Goal: Information Seeking & Learning: Learn about a topic

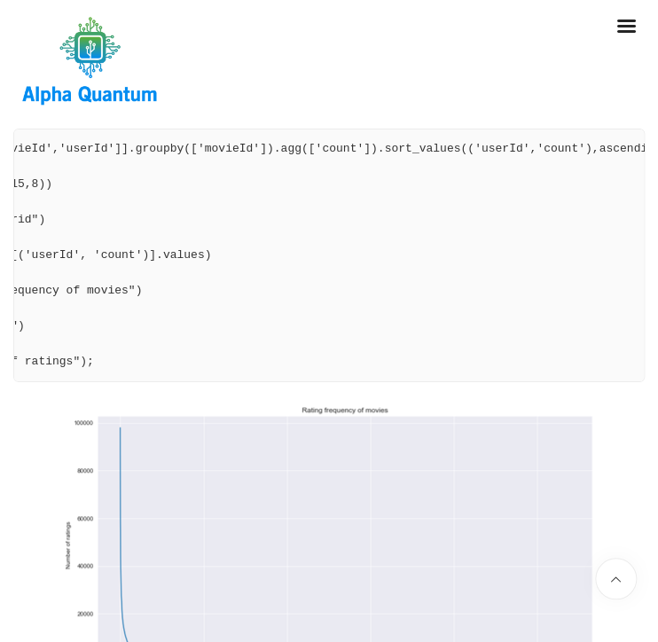
scroll to position [0, 159]
click at [82, 207] on pre "df = df_ratings[['movieId','userId']].groupby(['movieId']).agg(['count']).sort_…" at bounding box center [328, 256] width 631 height 254
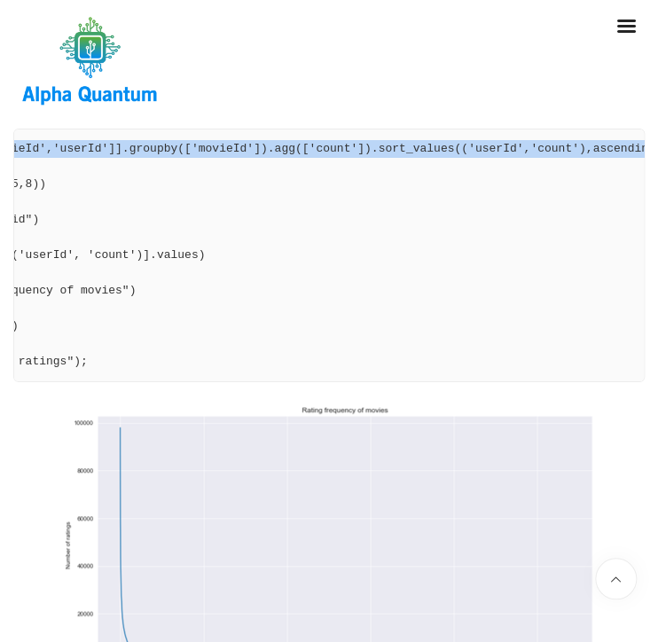
scroll to position [0, 0]
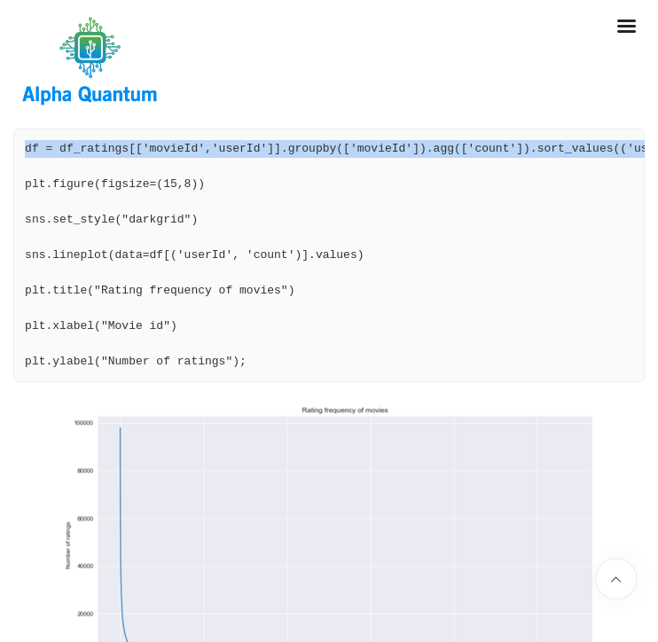
drag, startPoint x: 629, startPoint y: 200, endPoint x: -5, endPoint y: 202, distance: 634.8
click at [13, 202] on pre "df = df_ratings[['movieId','userId']].groupby(['movieId']).agg(['count']).sort_…" at bounding box center [328, 256] width 631 height 254
copy pre "df = df_ratings[['movieId','userId']].groupby(['movieId']).agg(['count']).sort_…"
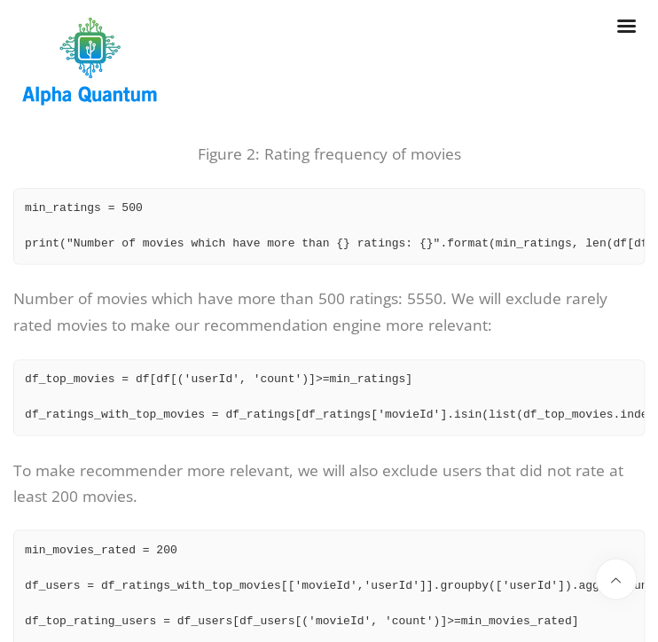
scroll to position [3651, 0]
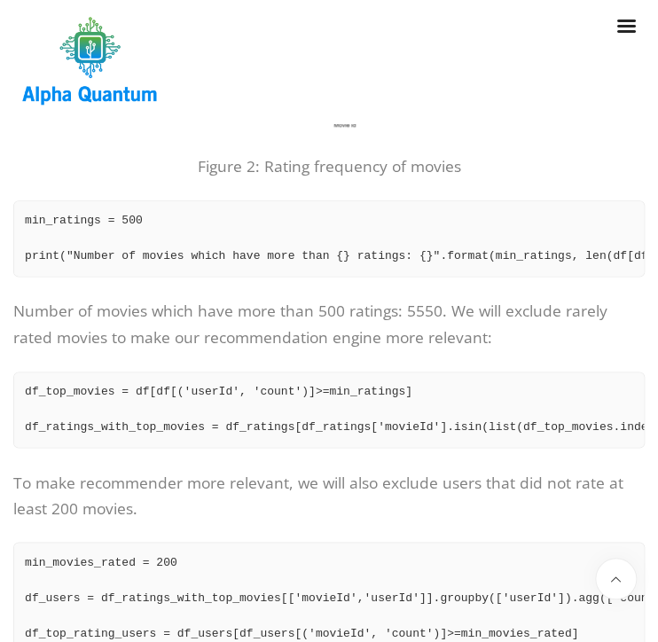
drag, startPoint x: 149, startPoint y: 341, endPoint x: 189, endPoint y: 342, distance: 39.9
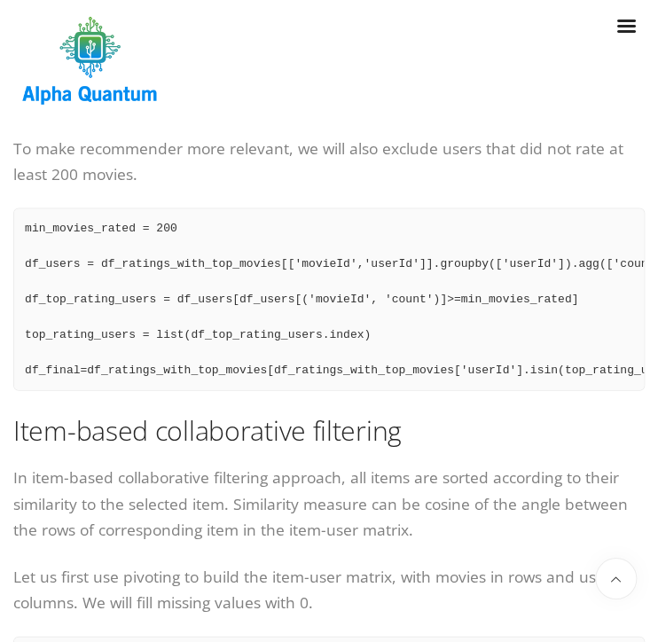
scroll to position [3932, 0]
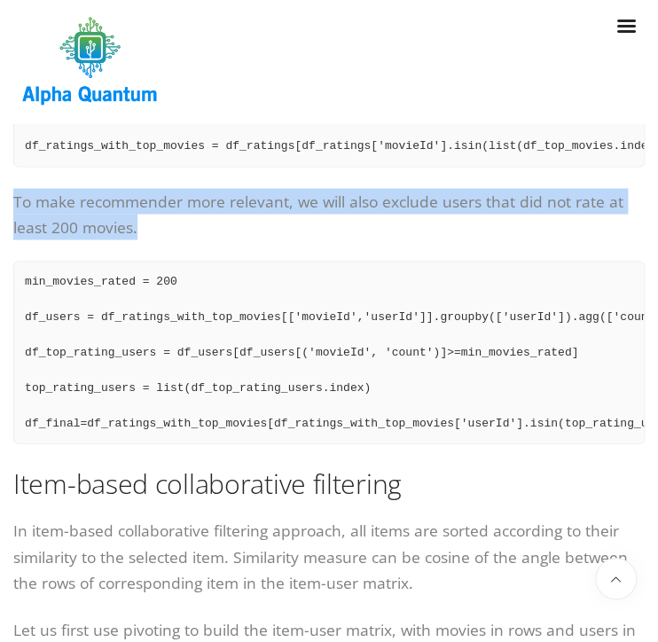
drag, startPoint x: 136, startPoint y: 277, endPoint x: 30, endPoint y: 253, distance: 108.4
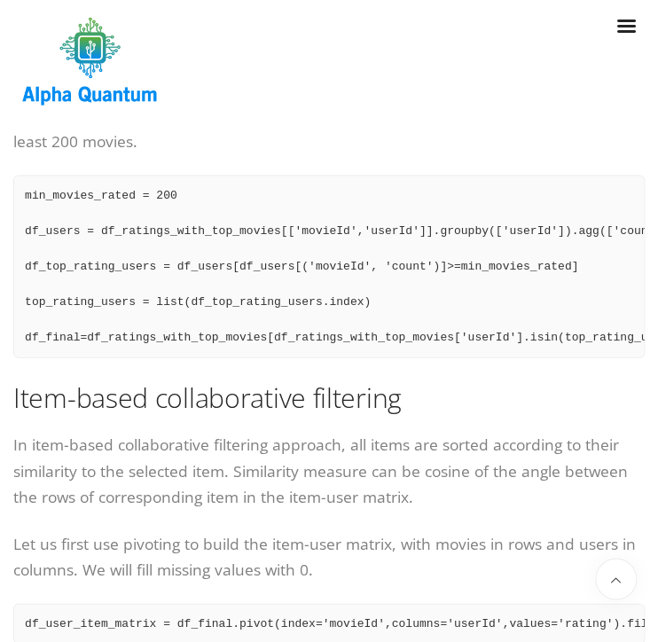
scroll to position [4025, 0]
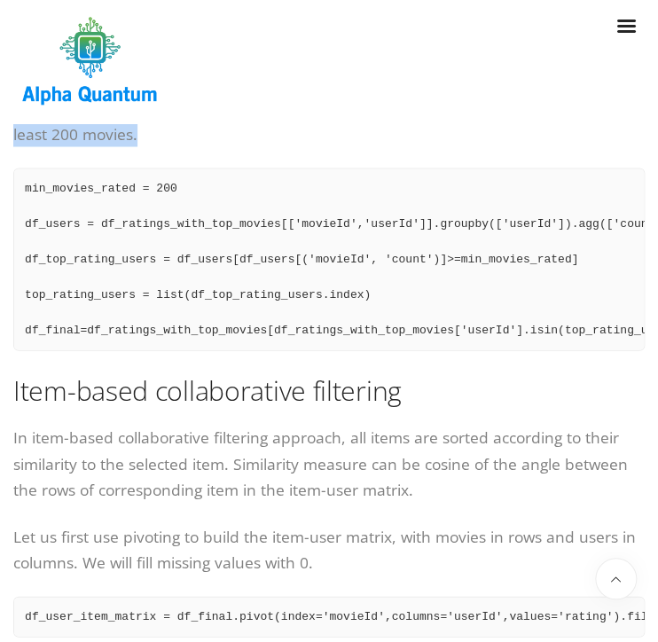
drag, startPoint x: 144, startPoint y: 190, endPoint x: 11, endPoint y: 155, distance: 137.4
copy p "To make recommender more relevant, we will also exclude users that did not rate…"
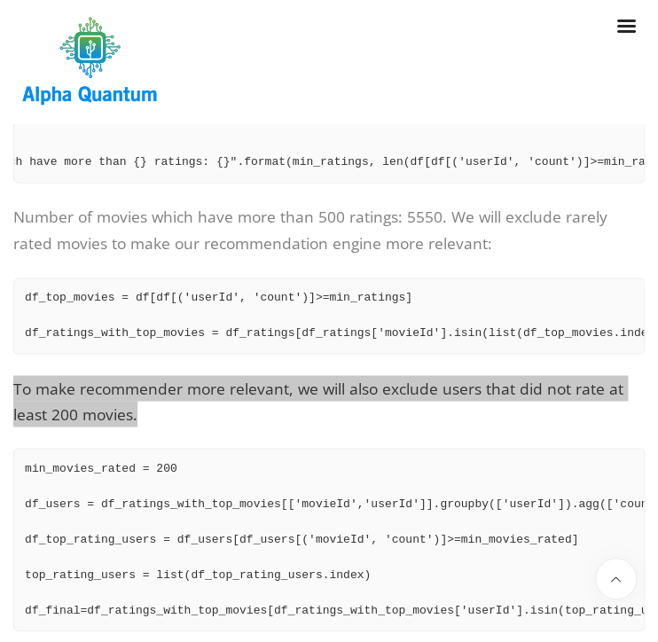
scroll to position [3838, 0]
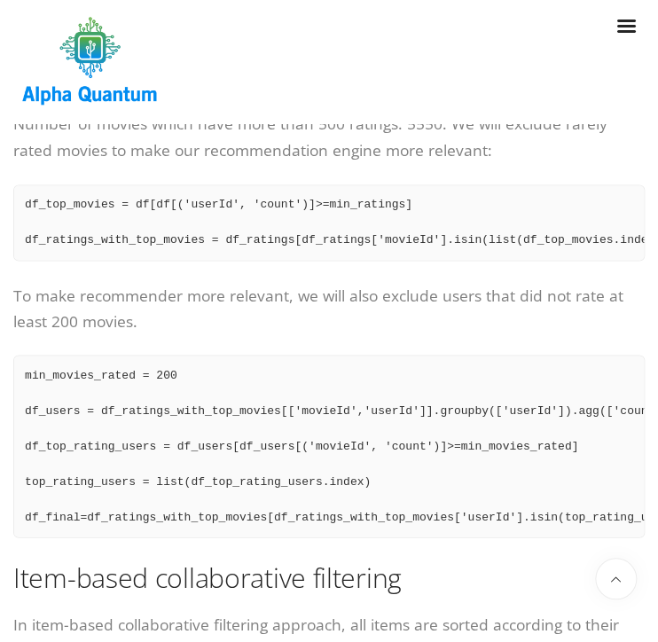
drag, startPoint x: 304, startPoint y: 416, endPoint x: 293, endPoint y: 413, distance: 11.8
click at [304, 417] on pre "min_movies_rated = 200 df_users = df_ratings_with_top_movies[['movieId','userId…" at bounding box center [328, 446] width 631 height 183
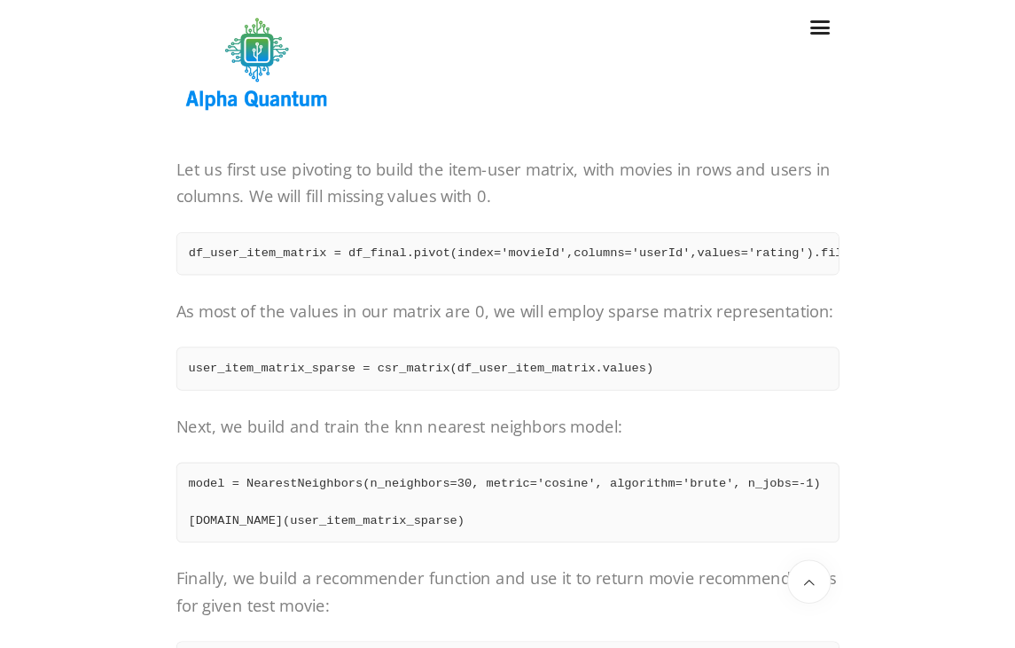
scroll to position [0, 203]
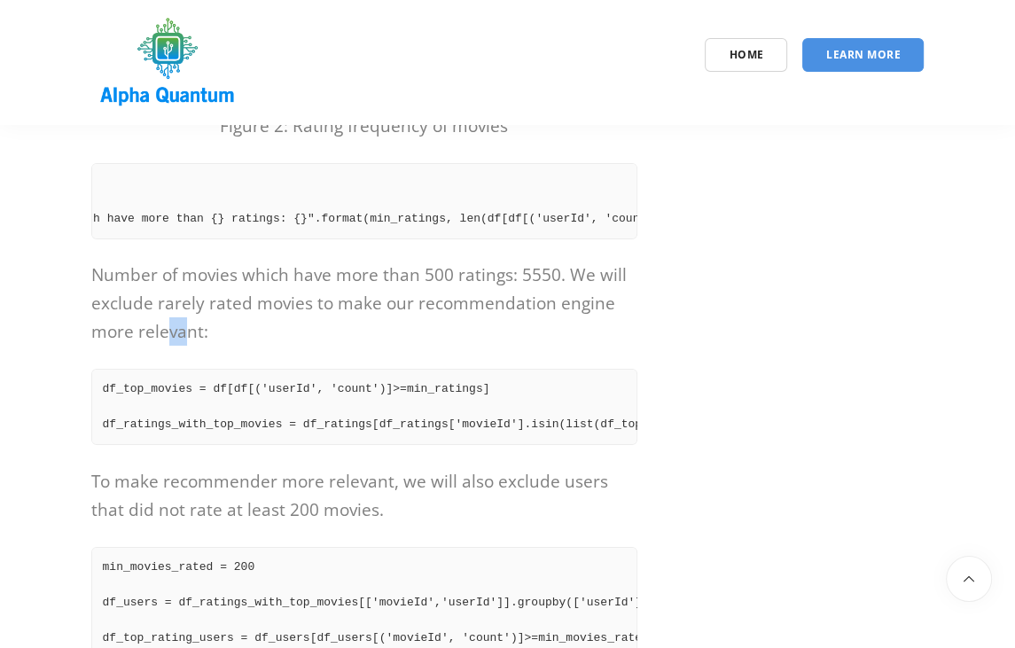
drag, startPoint x: 166, startPoint y: 351, endPoint x: 189, endPoint y: 354, distance: 23.2
click at [189, 346] on p "Number of movies which have more than 500 ratings: 5550. We will exclude rarely…" at bounding box center [364, 303] width 547 height 85
drag, startPoint x: 98, startPoint y: 312, endPoint x: 204, endPoint y: 312, distance: 106.4
click at [204, 312] on p "Number of movies which have more than 500 ratings: 5550. We will exclude rarely…" at bounding box center [364, 303] width 547 height 85
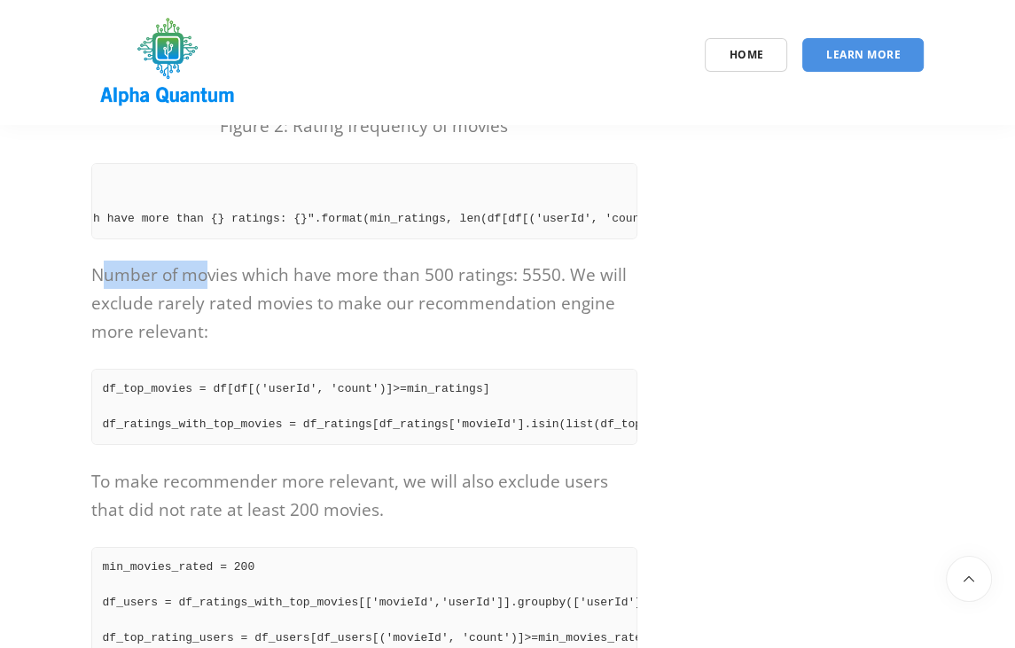
click at [204, 319] on div at bounding box center [204, 319] width 0 height 0
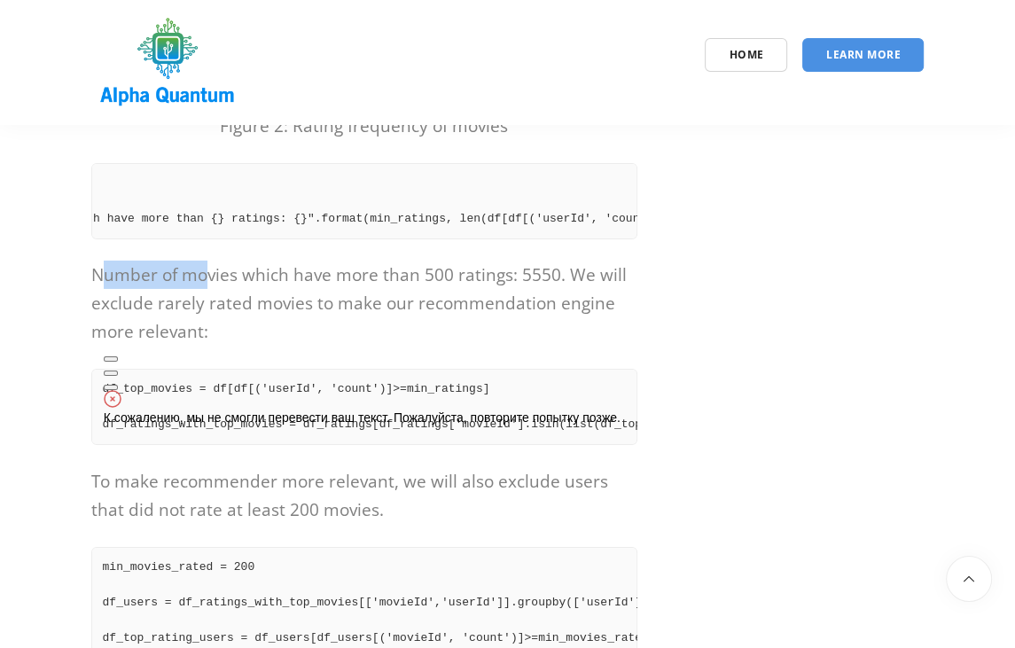
click at [118, 385] on button at bounding box center [111, 387] width 14 height 5
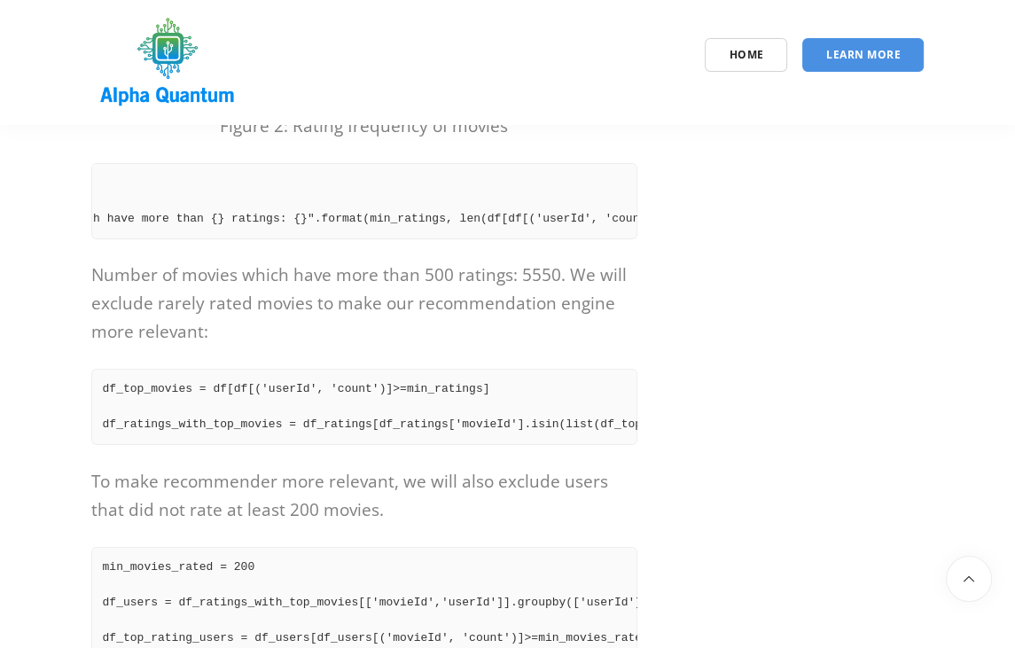
click at [410, 339] on p "Number of movies which have more than 500 ratings: 5550. We will exclude rarely…" at bounding box center [364, 303] width 547 height 85
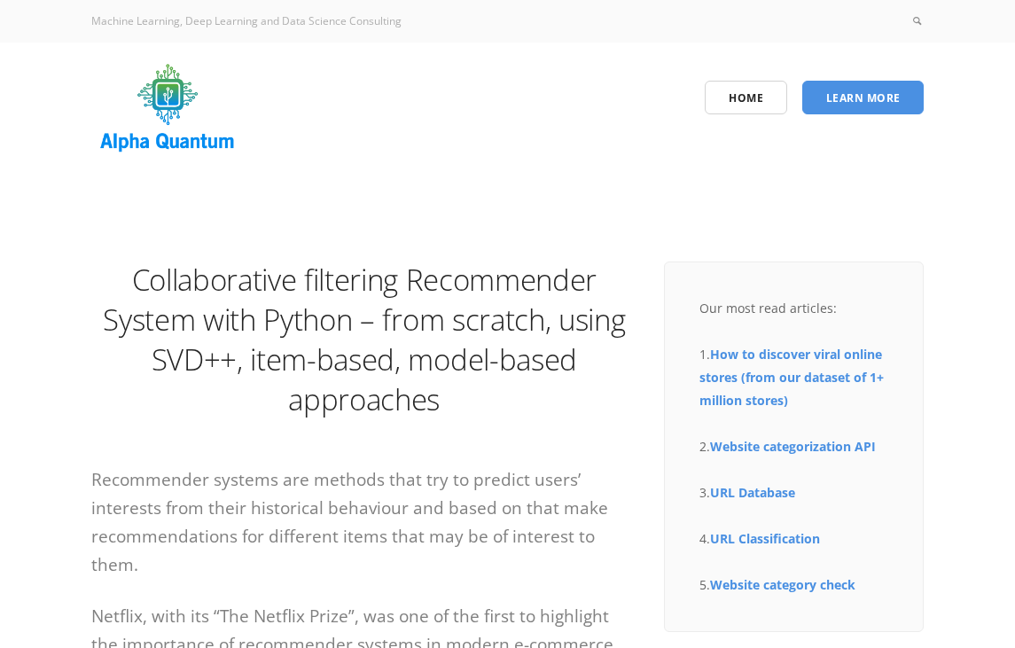
scroll to position [4400, 0]
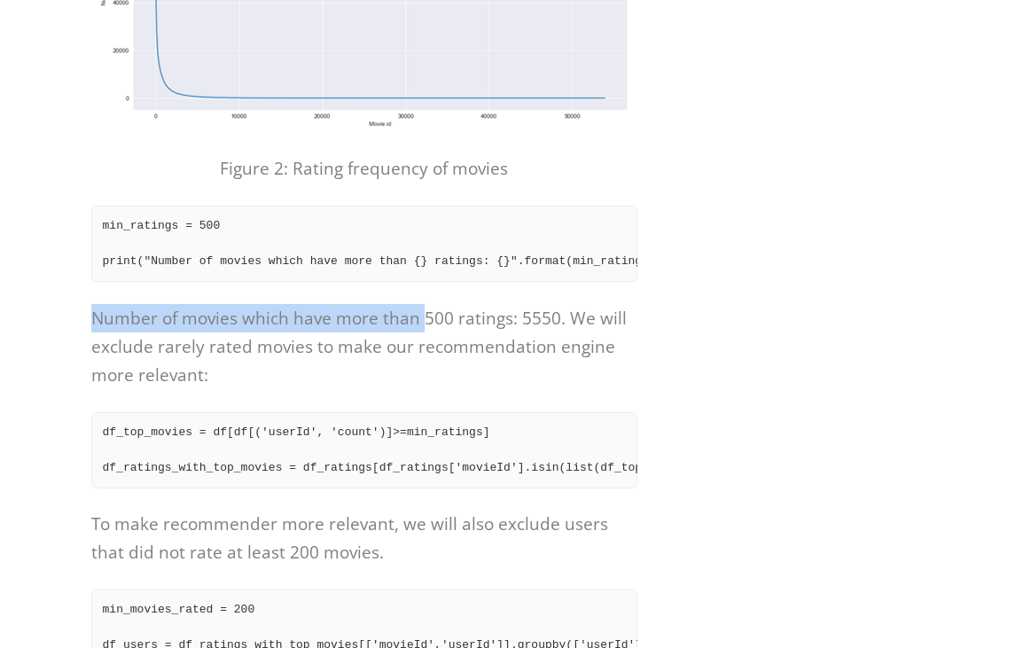
drag, startPoint x: 90, startPoint y: 345, endPoint x: 420, endPoint y: 339, distance: 330.7
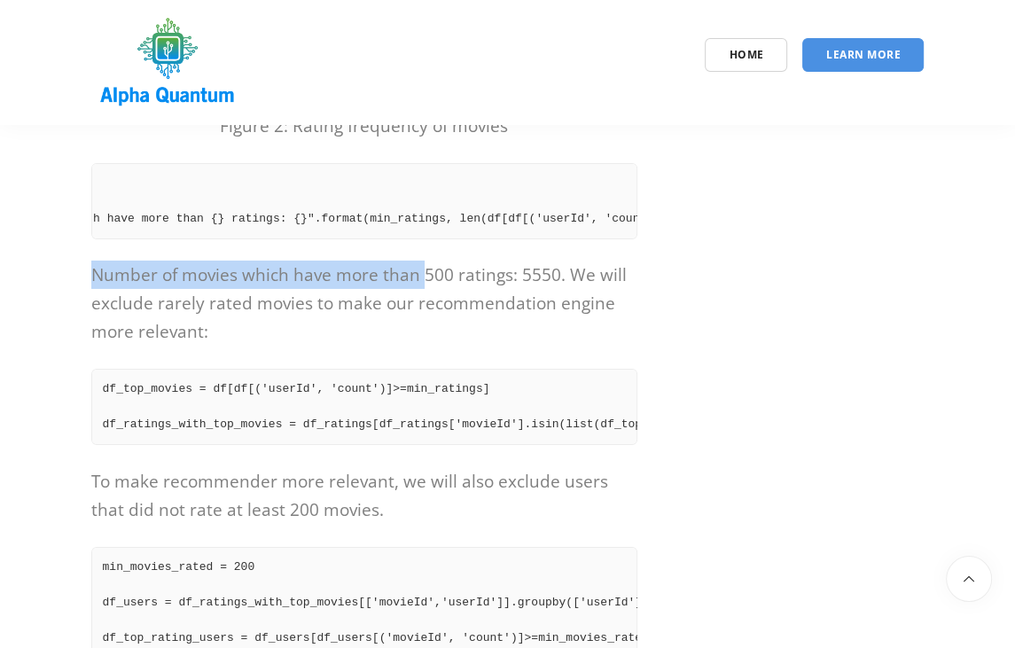
click at [388, 301] on p "Number of movies which have more than 500 ratings: 5550. We will exclude rarely…" at bounding box center [364, 303] width 547 height 85
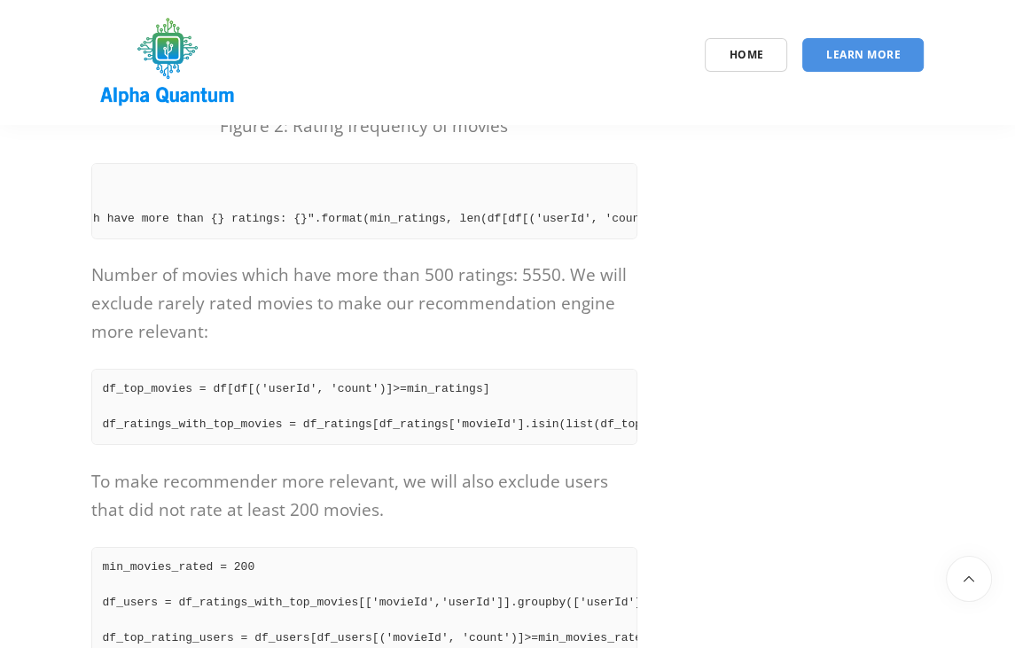
click at [296, 311] on p "Number of movies which have more than 500 ratings: 5550. We will exclude rarely…" at bounding box center [364, 303] width 547 height 85
drag, startPoint x: 296, startPoint y: 311, endPoint x: 503, endPoint y: 309, distance: 206.6
click at [503, 309] on p "Number of movies which have more than 500 ratings: 5550. We will exclude rarely…" at bounding box center [364, 303] width 547 height 85
click at [485, 319] on div at bounding box center [485, 319] width 0 height 0
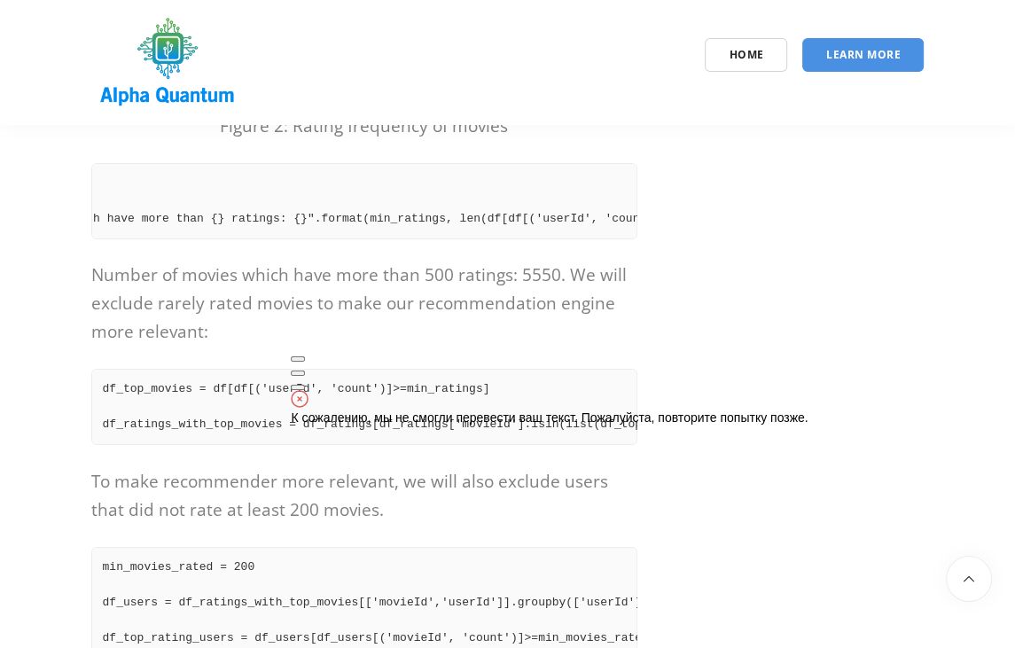
click at [555, 425] on div "К сожалению, мы не смогли перевести ваш текст. Пожалуйста, повторите попытку по…" at bounding box center [549, 417] width 517 height 14
click at [305, 385] on button at bounding box center [298, 387] width 14 height 5
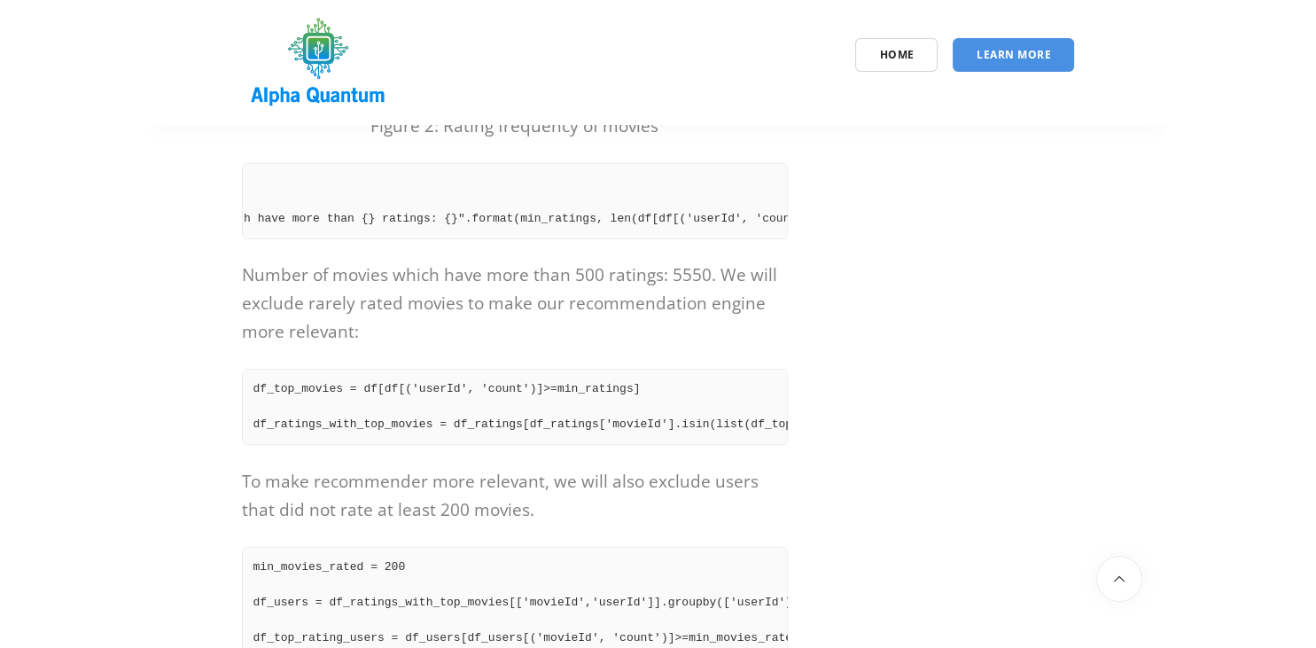
scroll to position [0, 169]
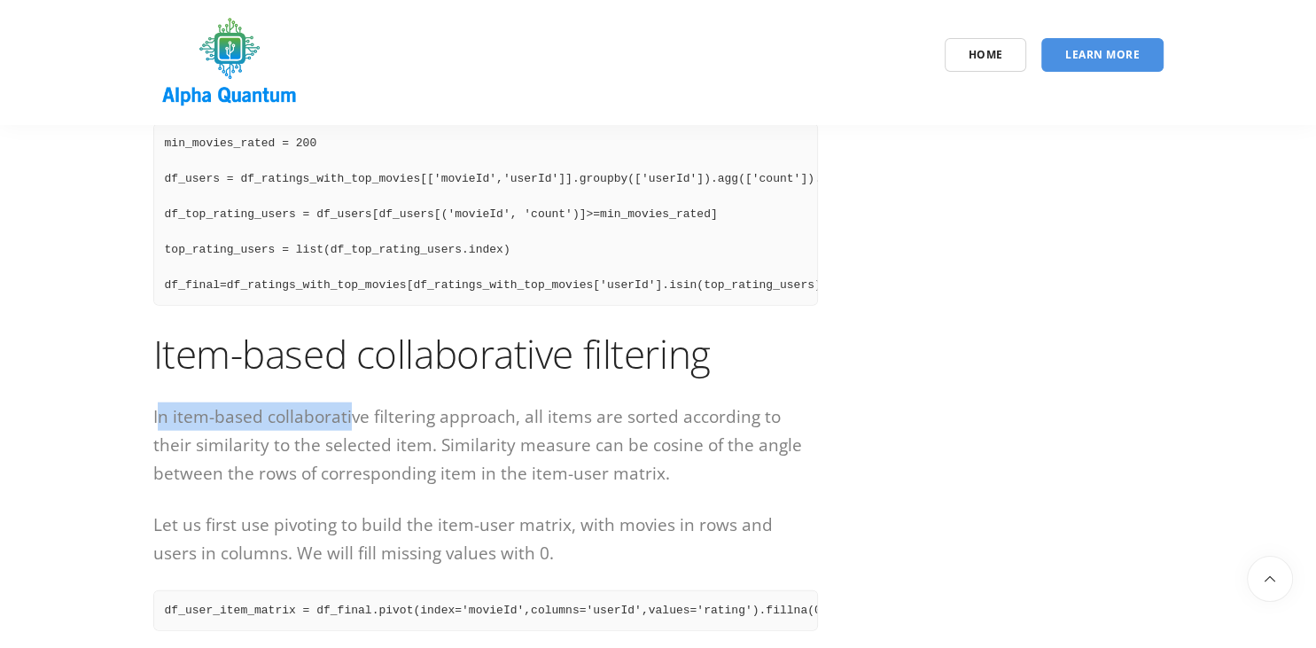
drag, startPoint x: 160, startPoint y: 447, endPoint x: 346, endPoint y: 438, distance: 185.5
click at [346, 438] on p "In item-based collaborative filtering approach, all items are sorted according …" at bounding box center [485, 444] width 665 height 85
click at [310, 441] on p "In item-based collaborative filtering approach, all items are sorted according …" at bounding box center [485, 444] width 665 height 85
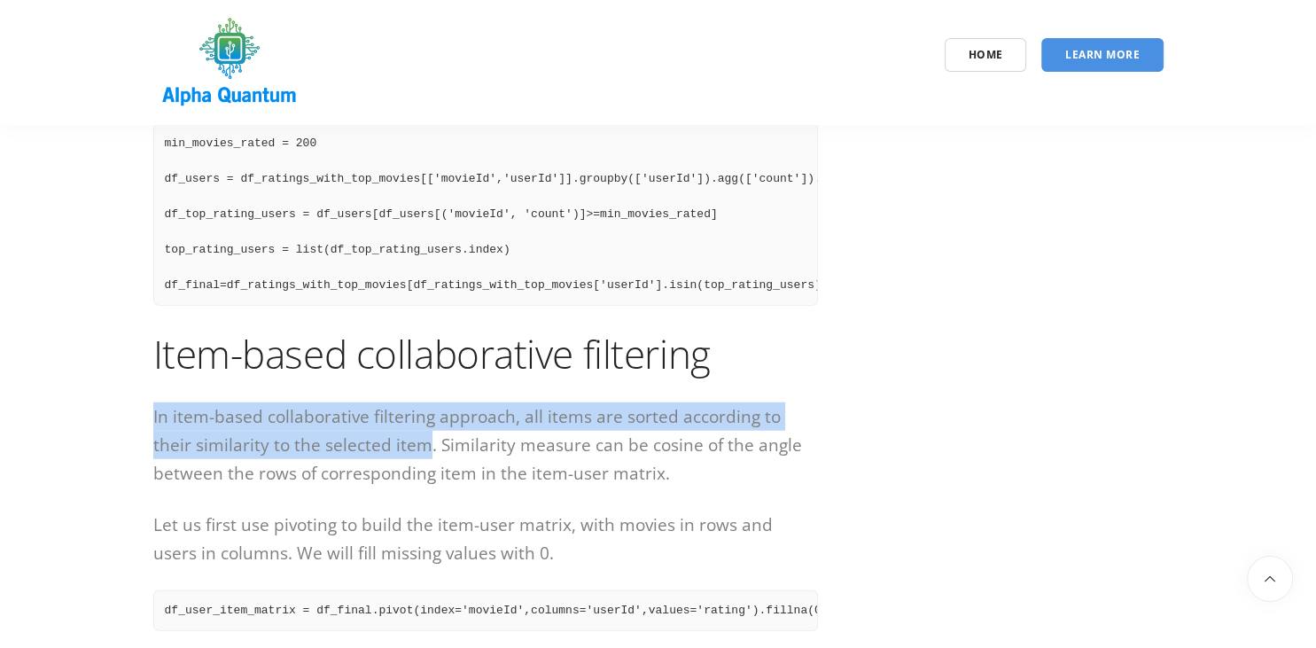
drag, startPoint x: 152, startPoint y: 450, endPoint x: 383, endPoint y: 474, distance: 231.7
click at [384, 485] on div at bounding box center [384, 485] width 0 height 0
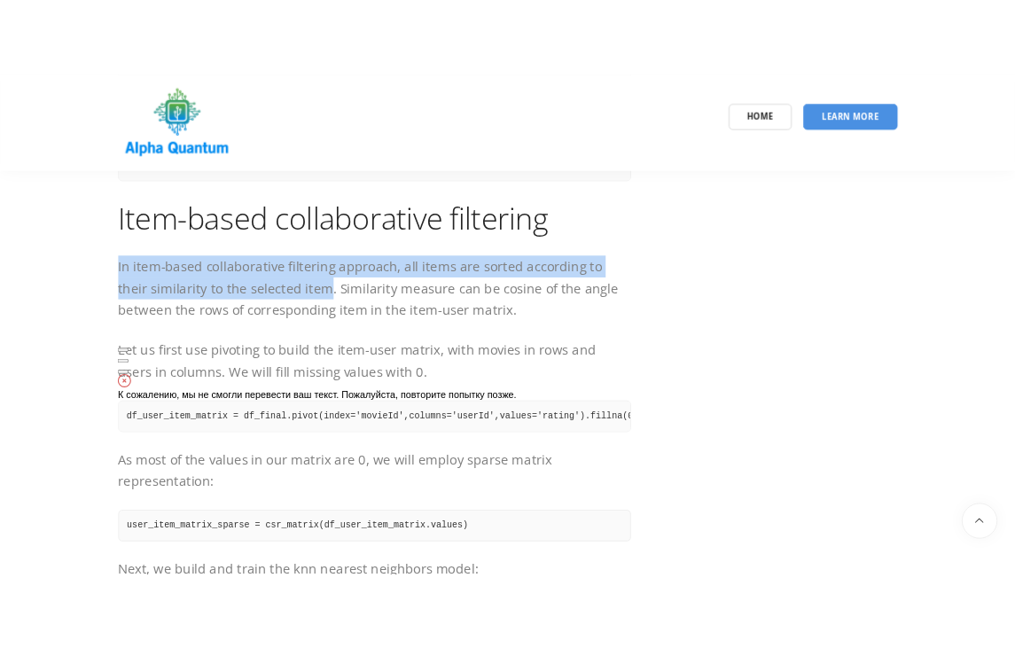
scroll to position [4587, 0]
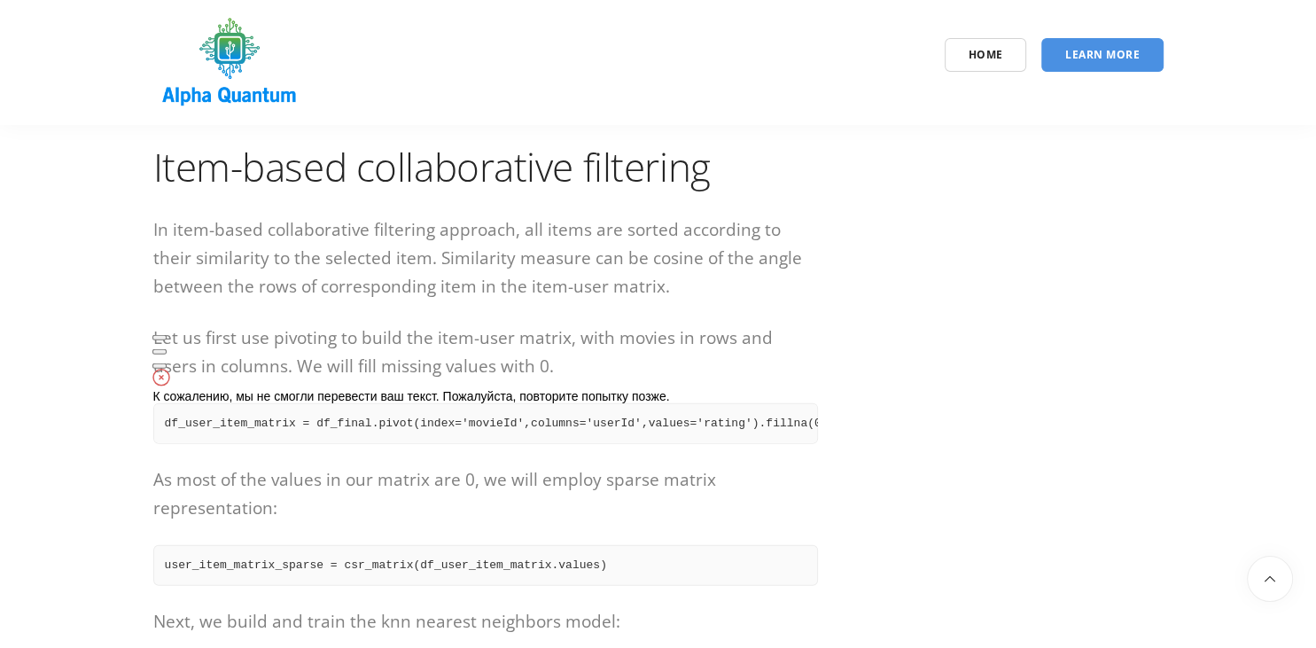
click at [318, 403] on span "К сожалению, мы не смогли перевести ваш текст. Пожалуйста, повторите попытку по…" at bounding box center [410, 396] width 517 height 14
click at [167, 349] on button at bounding box center [159, 351] width 14 height 5
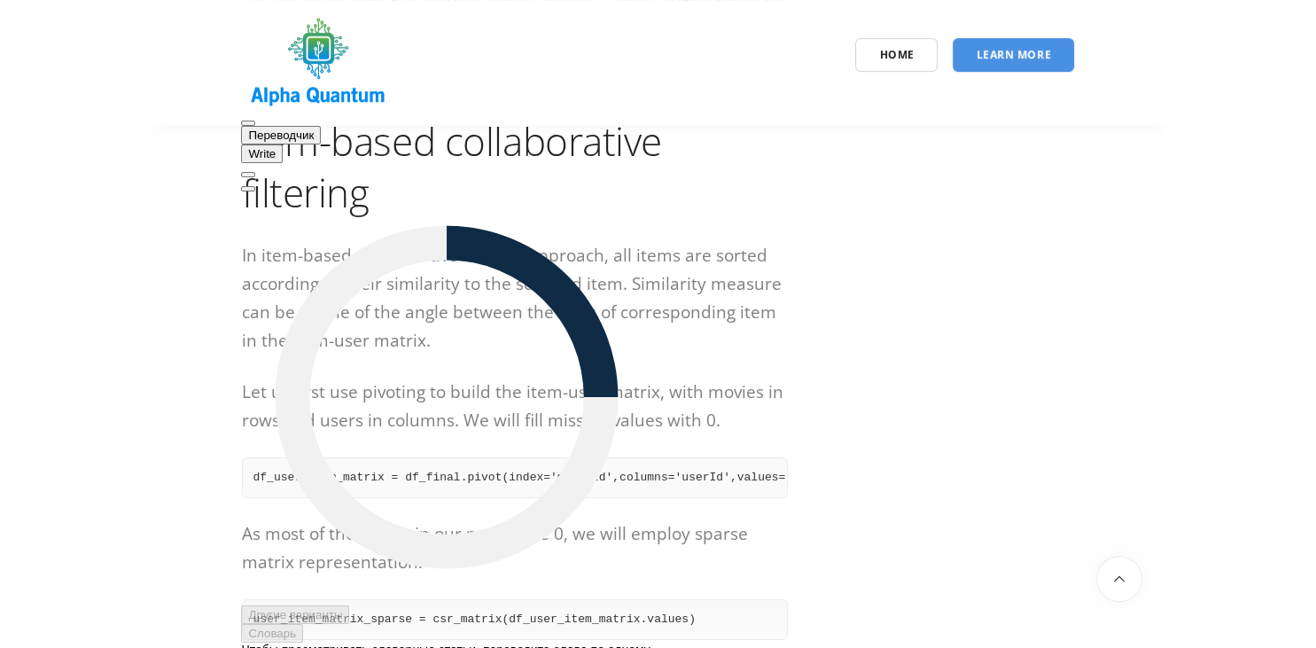
scroll to position [5149, 0]
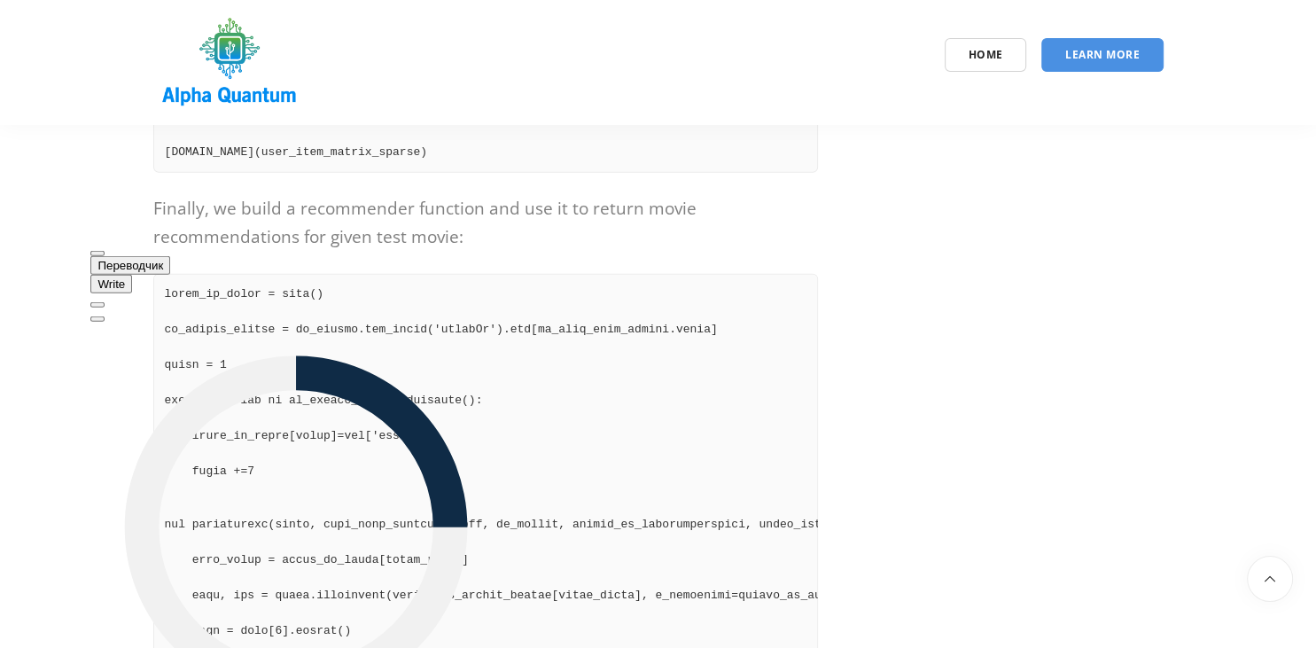
click at [105, 316] on button at bounding box center [97, 318] width 14 height 5
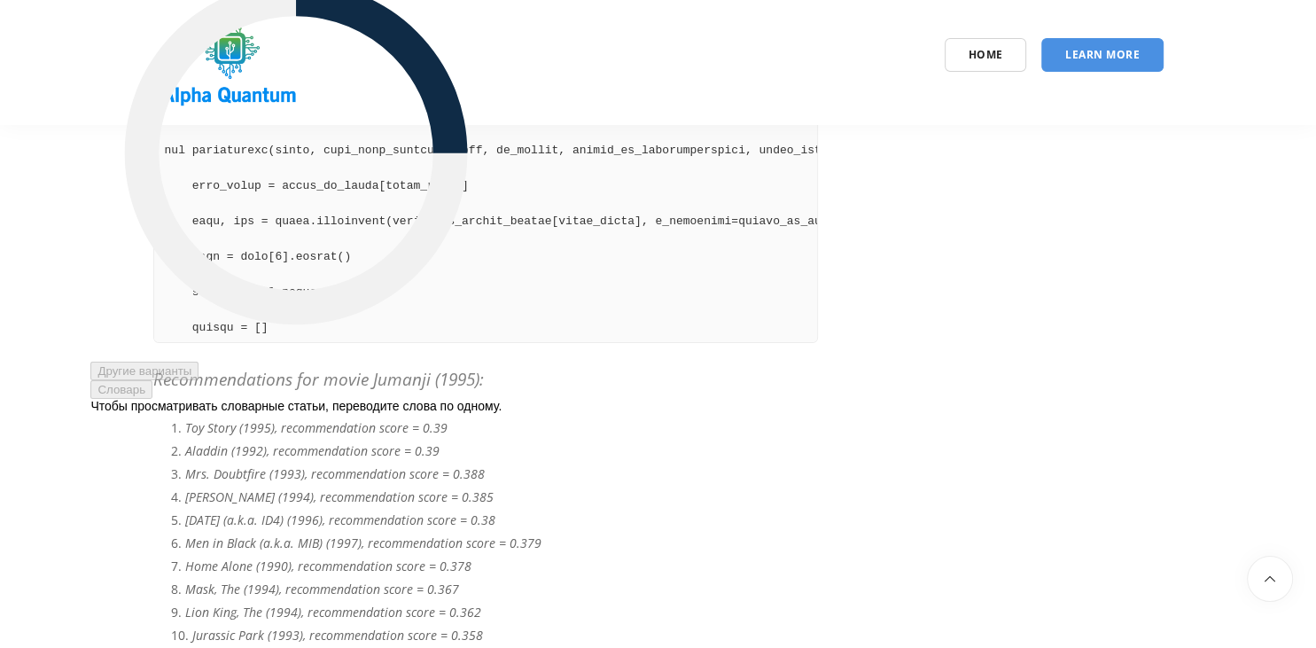
scroll to position [5055, 0]
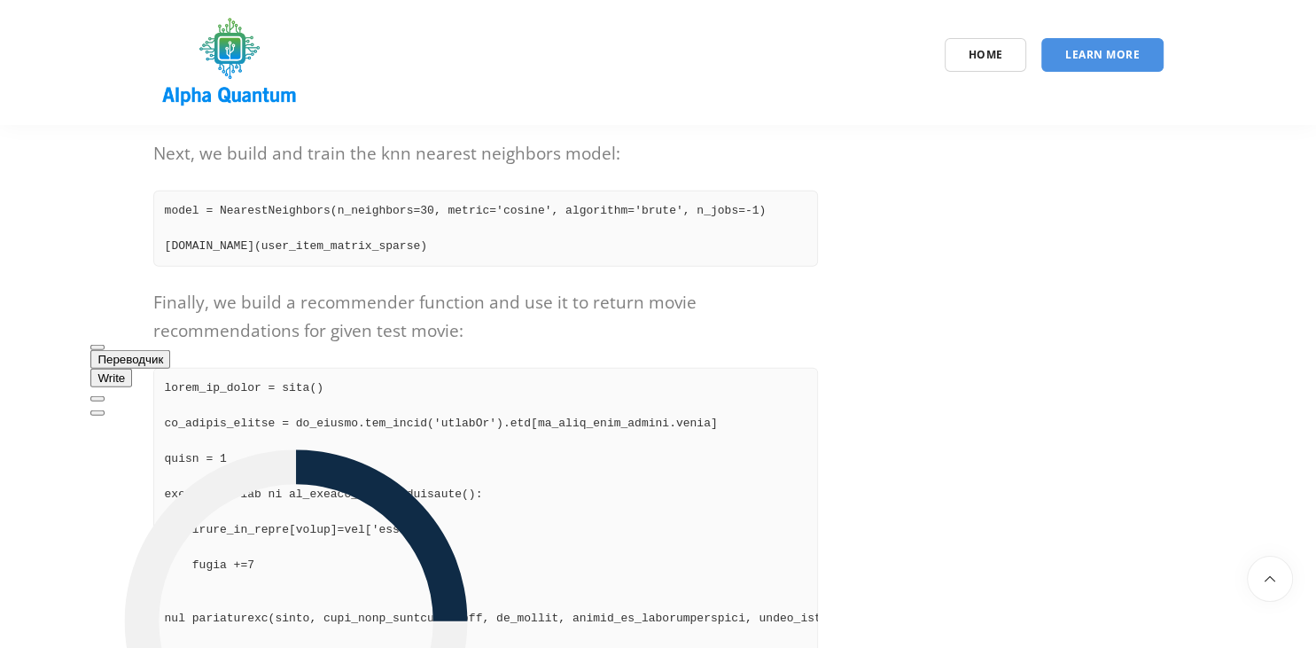
click at [105, 410] on button at bounding box center [97, 412] width 14 height 5
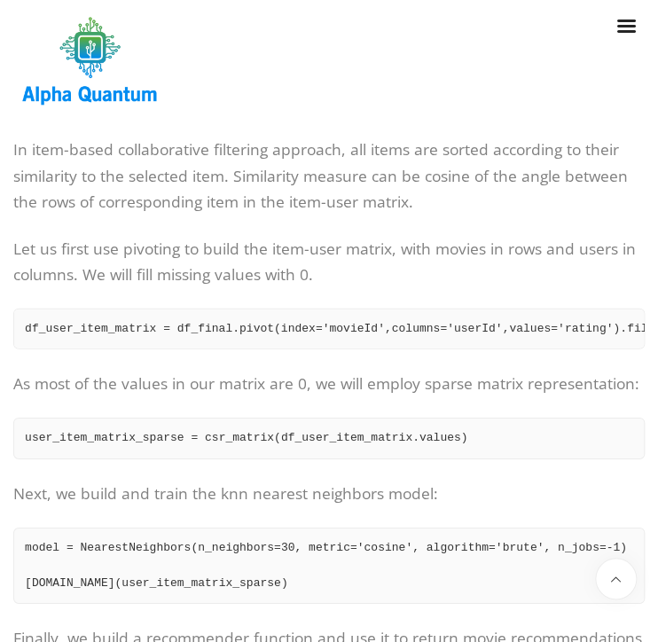
scroll to position [4306, 0]
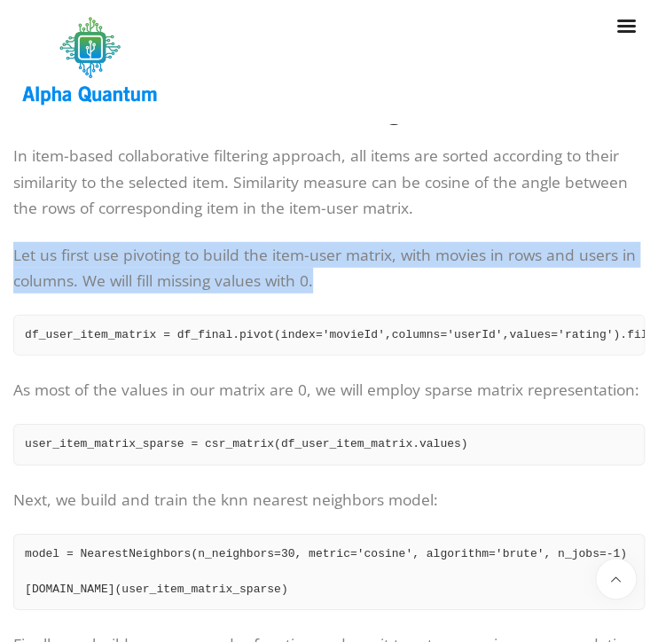
drag, startPoint x: 13, startPoint y: 302, endPoint x: 336, endPoint y: 343, distance: 325.3
click at [336, 294] on p "Let us first use pivoting to build the item-user matrix, with movies in rows an…" at bounding box center [328, 268] width 631 height 52
copy p "Let us first use pivoting to build the item-user matrix, with movies in rows an…"
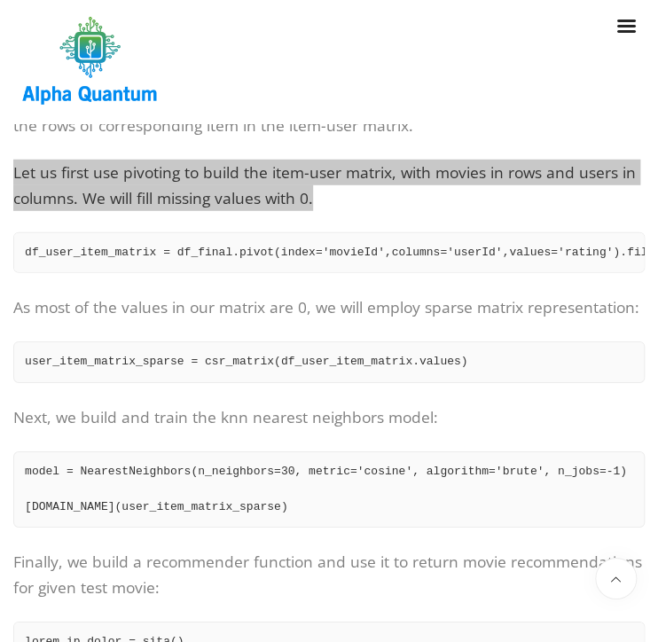
scroll to position [4400, 0]
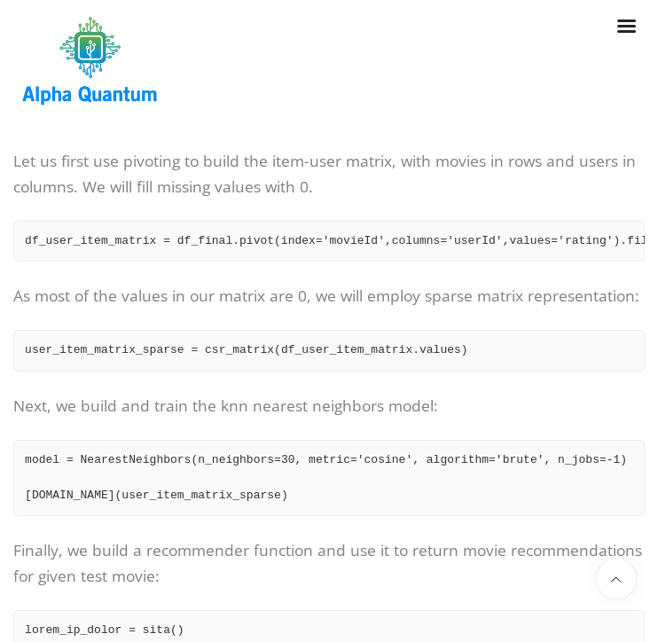
click at [264, 309] on p "As most of the values in our matrix are 0, we will employ sparse matrix represe…" at bounding box center [328, 296] width 631 height 26
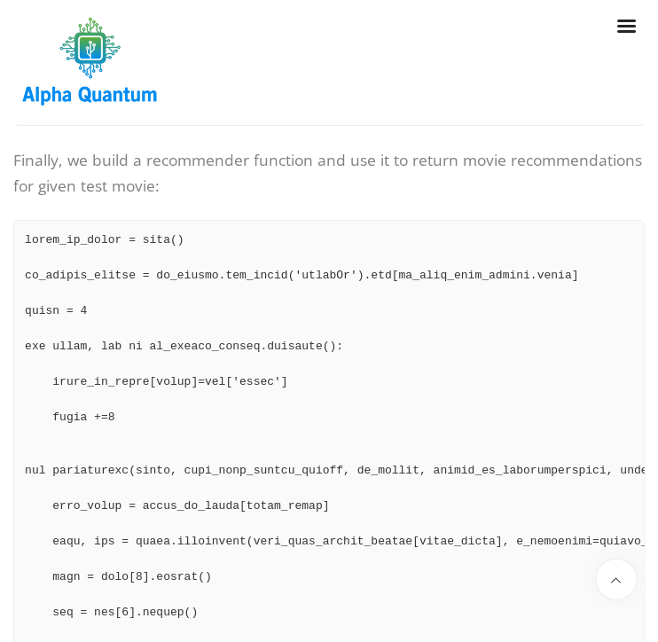
scroll to position [4774, 0]
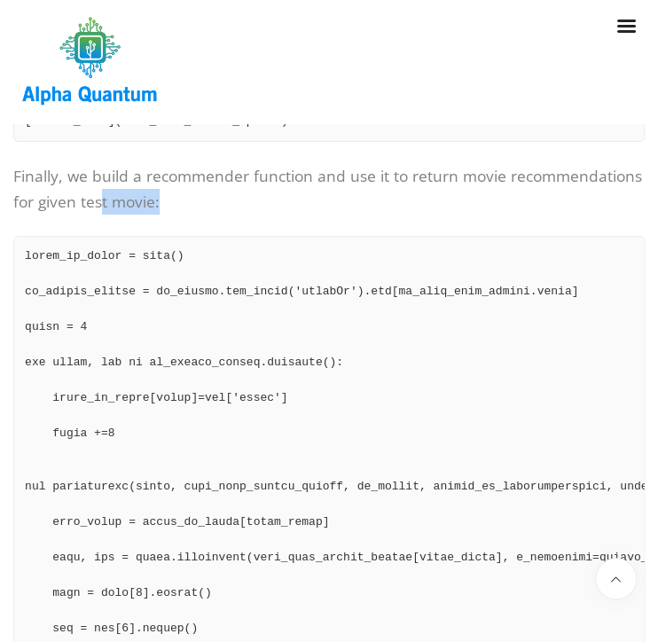
drag, startPoint x: 167, startPoint y: 254, endPoint x: 103, endPoint y: 246, distance: 64.3
click at [103, 215] on p "Finally, we build a recommender function and use it to return movie recommendat…" at bounding box center [328, 189] width 631 height 52
click at [137, 215] on p "Finally, we build a recommender function and use it to return movie recommendat…" at bounding box center [328, 189] width 631 height 52
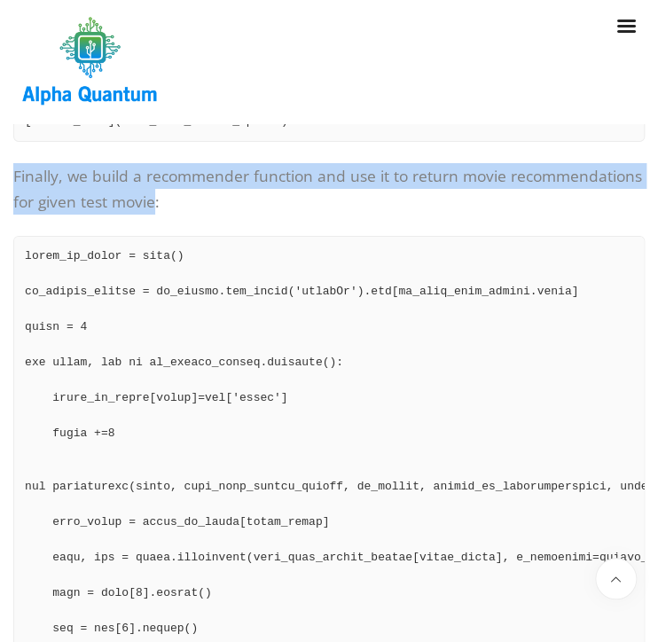
drag, startPoint x: 154, startPoint y: 253, endPoint x: 12, endPoint y: 226, distance: 145.2
copy p "Finally, we build a recommender function and use it to return movie recommendat…"
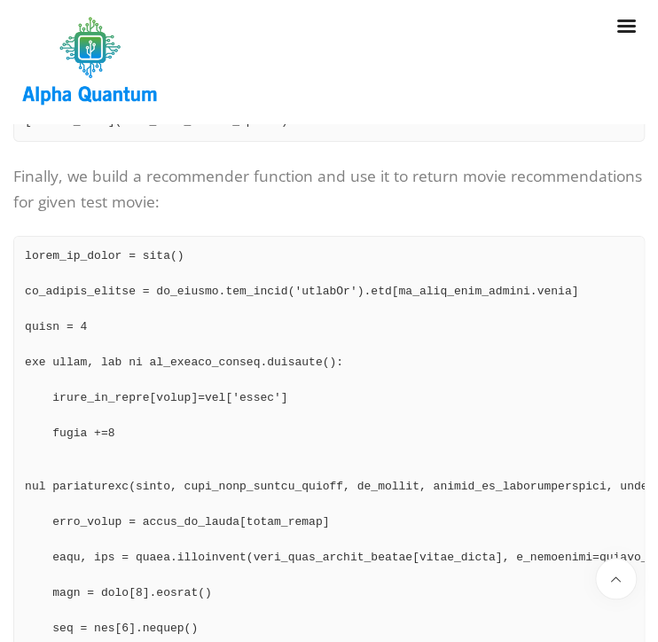
click at [205, 215] on p "Finally, we build a recommender function and use it to return movie recommendat…" at bounding box center [328, 189] width 631 height 52
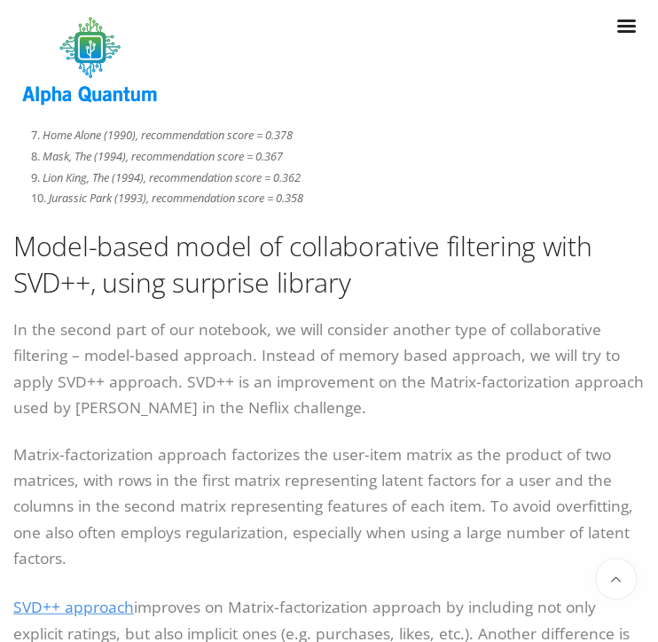
scroll to position [5617, 0]
